Goal: Check status

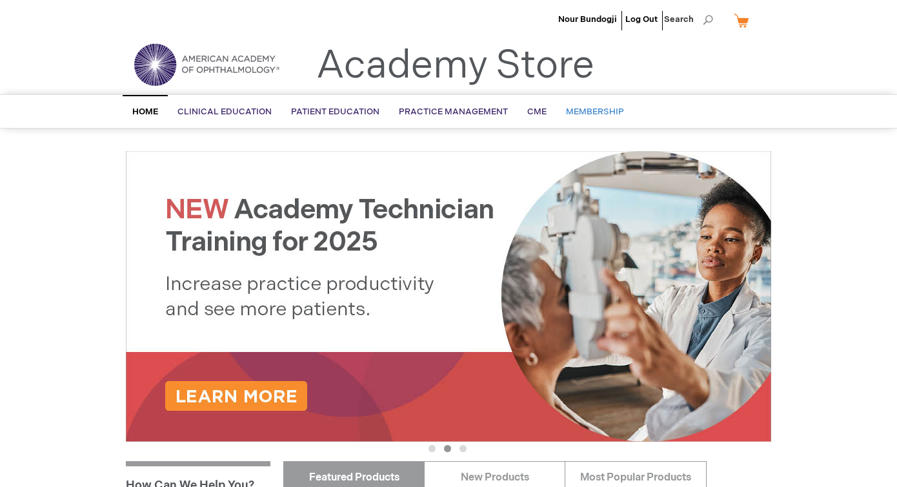
click at [595, 112] on span "Membership" at bounding box center [595, 112] width 58 height 10
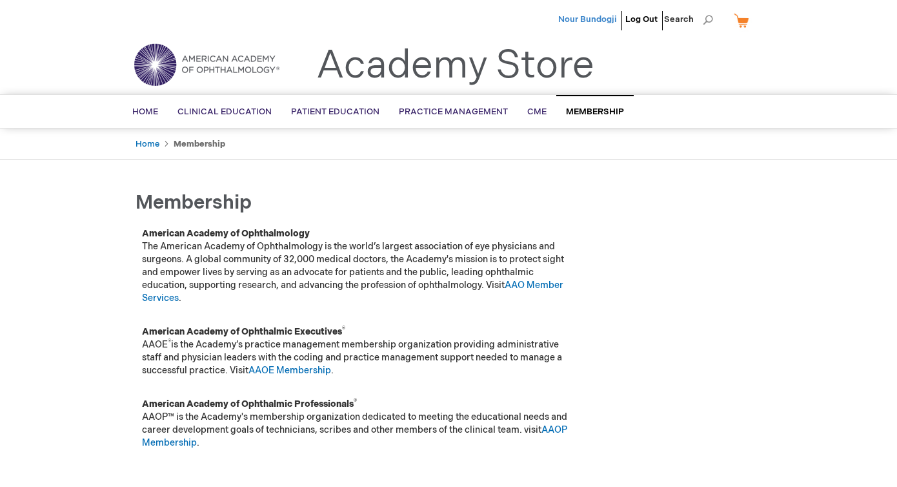
click at [598, 21] on span "Nour Bundogji" at bounding box center [587, 19] width 59 height 10
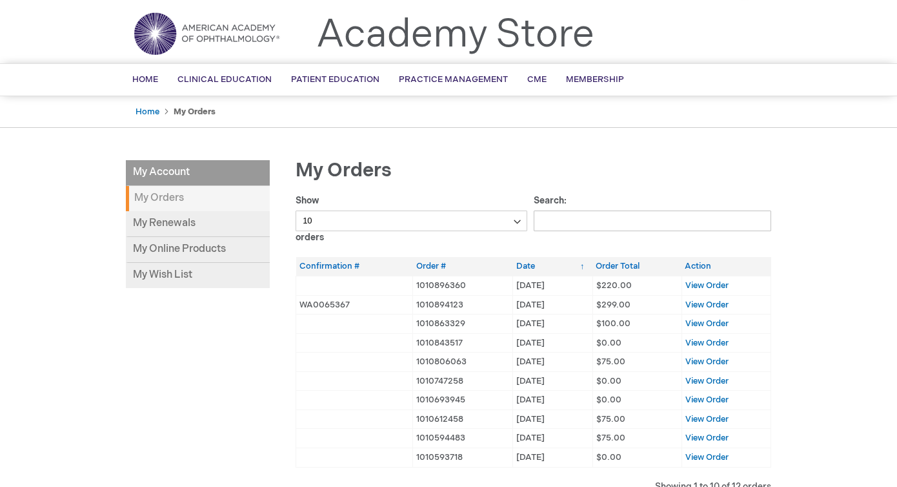
scroll to position [34, 0]
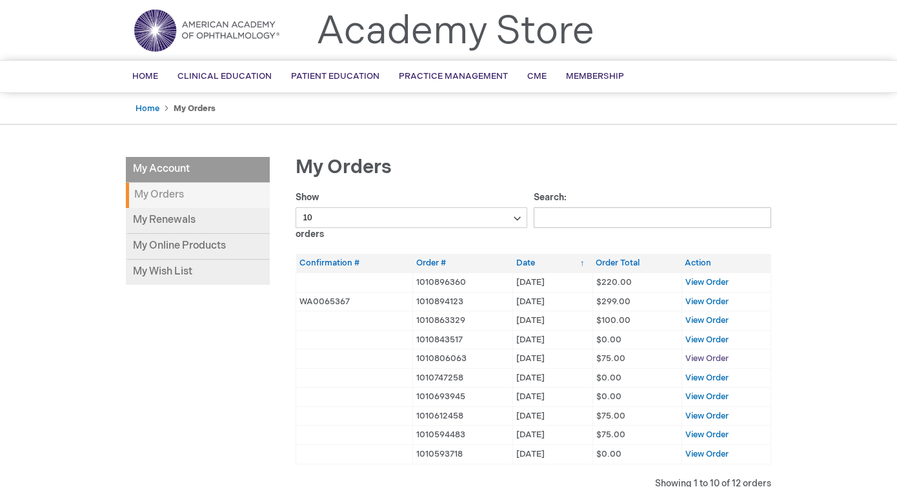
click at [712, 358] on span "View Order" at bounding box center [707, 358] width 43 height 10
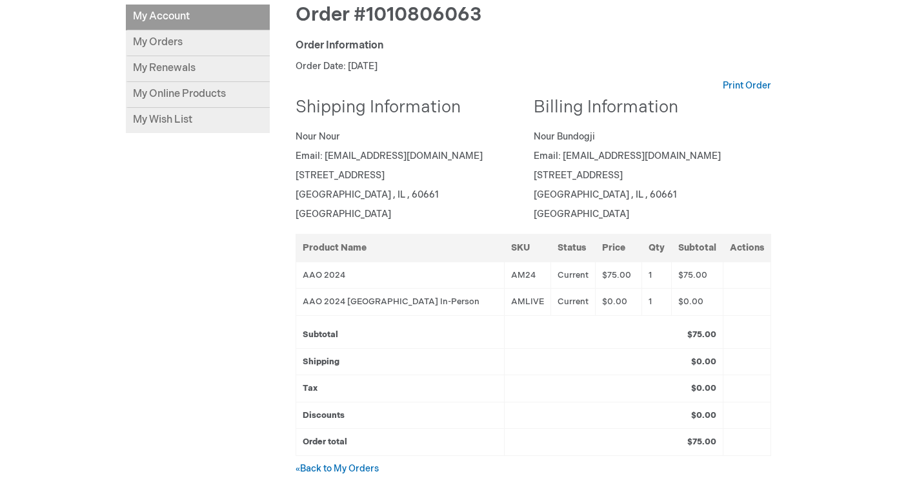
scroll to position [183, 0]
